Goal: Transaction & Acquisition: Purchase product/service

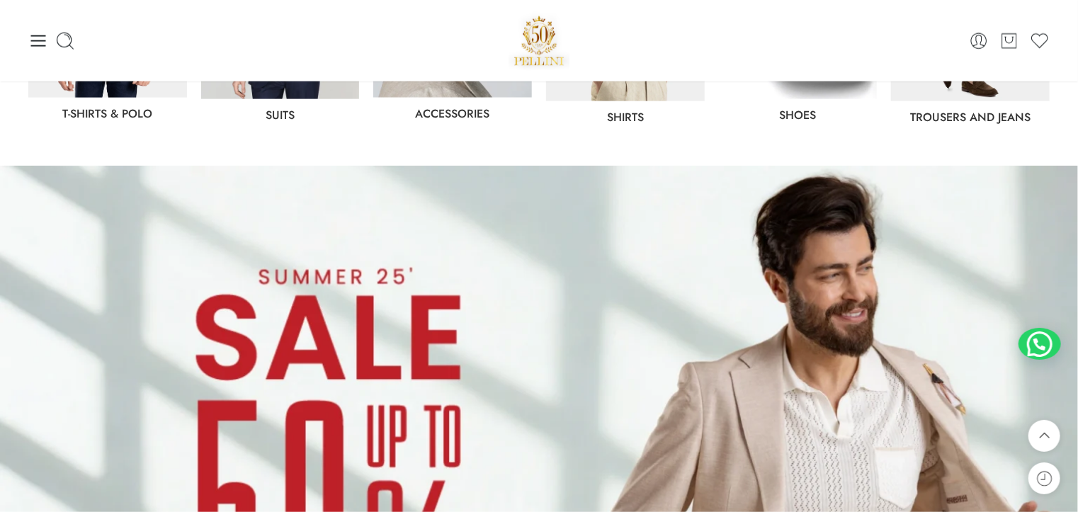
scroll to position [637, 0]
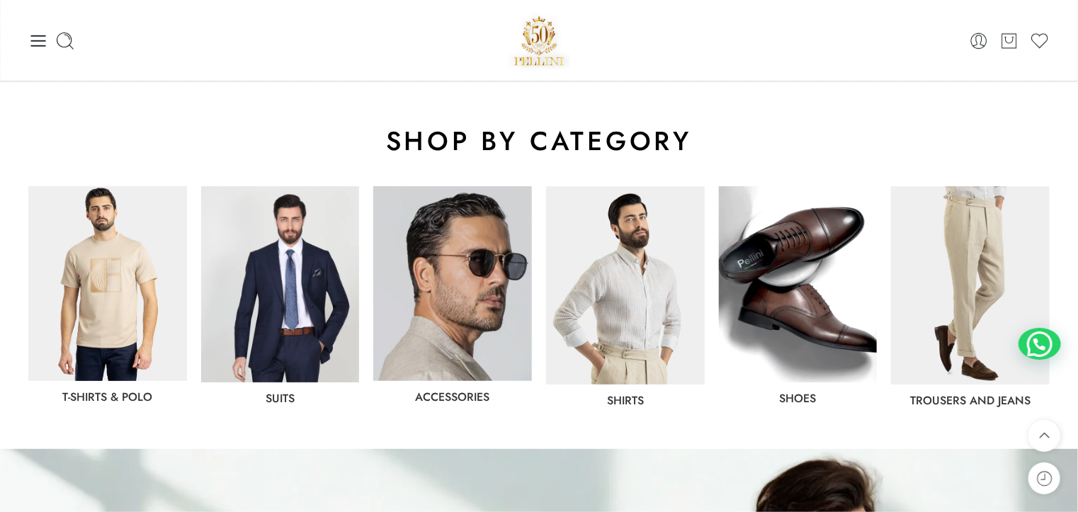
click at [108, 273] on img at bounding box center [107, 283] width 159 height 195
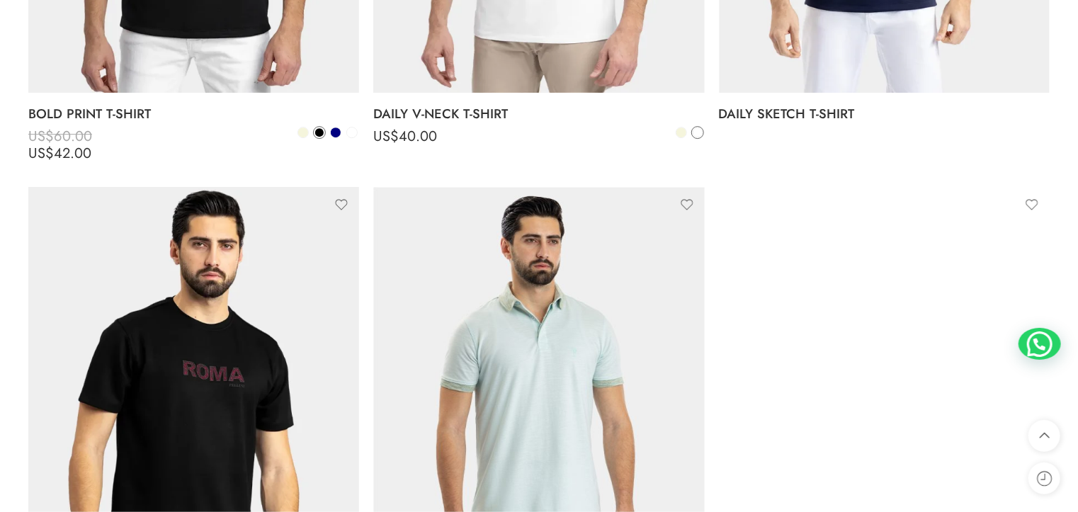
scroll to position [2408, 0]
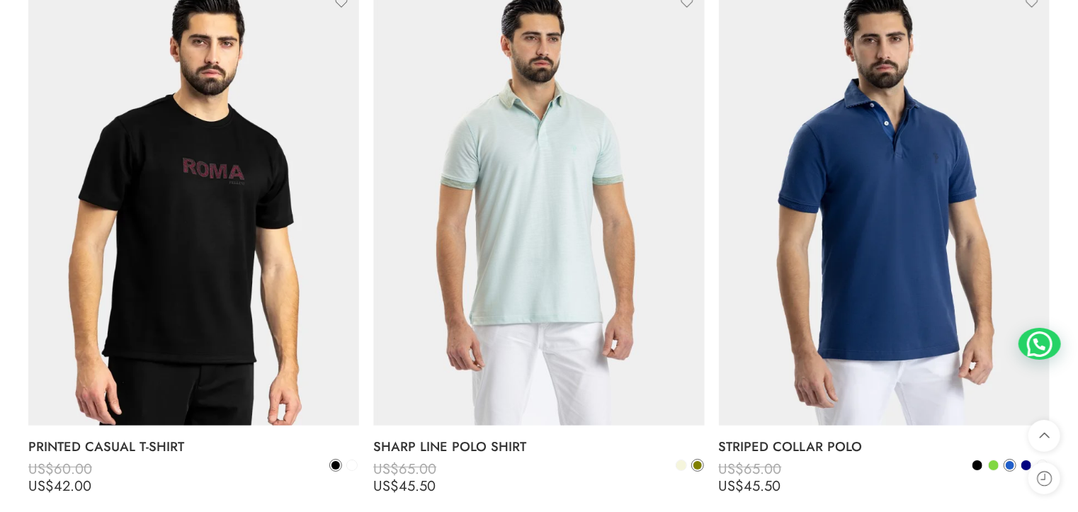
click at [140, 264] on img at bounding box center [193, 204] width 331 height 441
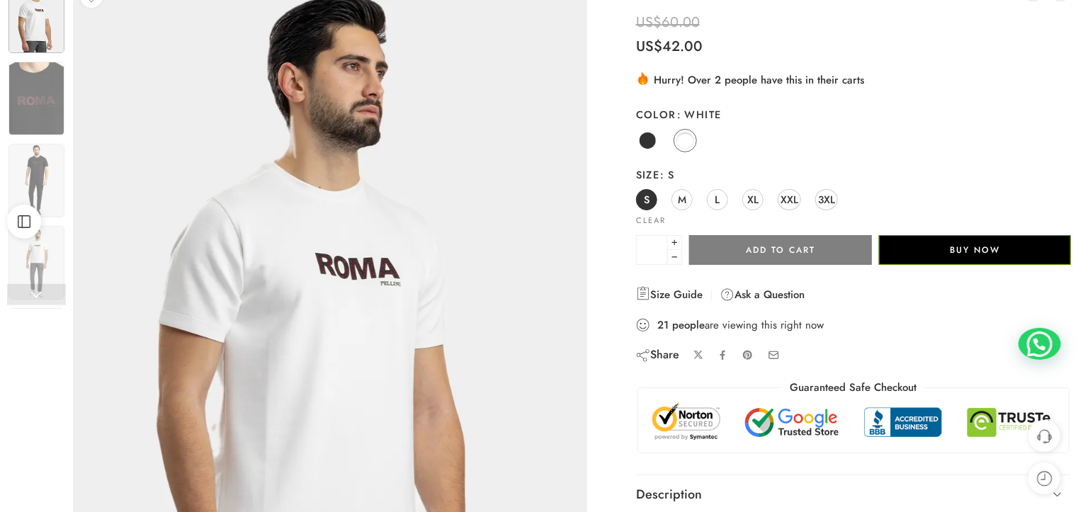
scroll to position [142, 0]
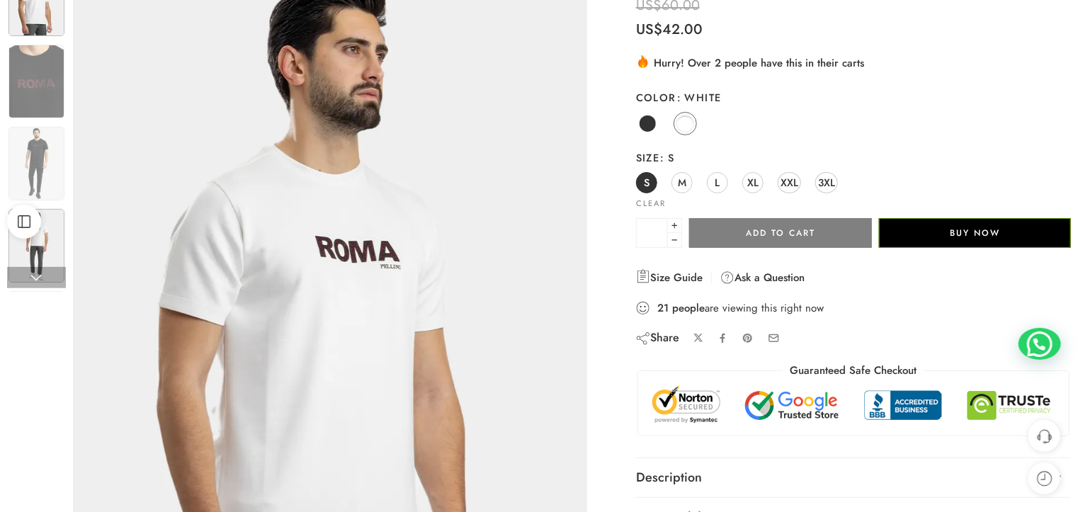
click at [57, 244] on img at bounding box center [36, 246] width 56 height 74
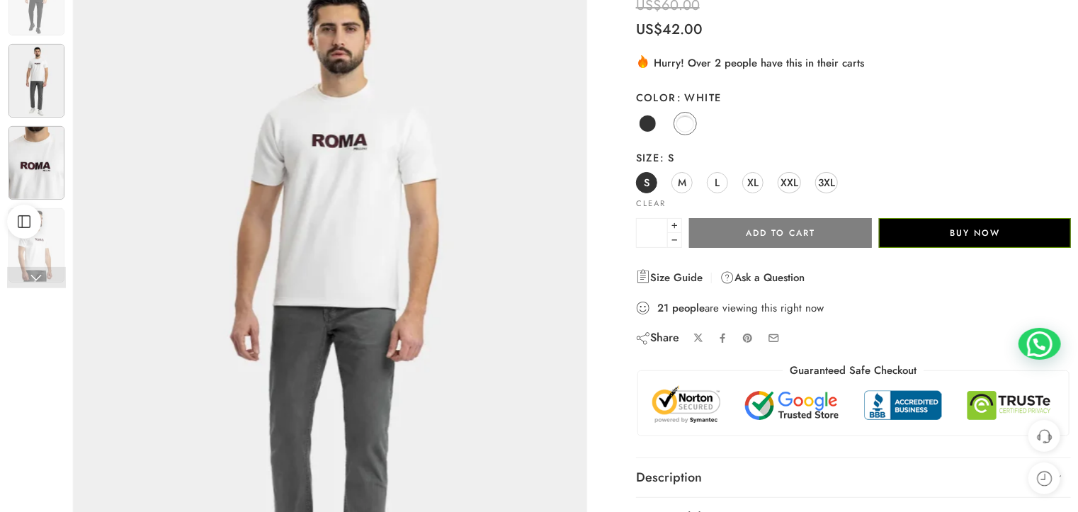
click at [31, 176] on img at bounding box center [36, 163] width 56 height 74
